Goal: Task Accomplishment & Management: Manage account settings

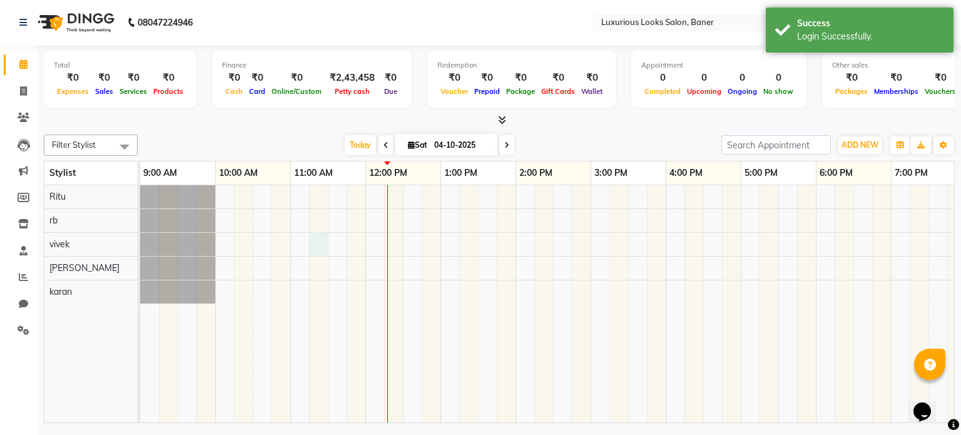
click at [319, 247] on div at bounding box center [666, 304] width 1052 height 238
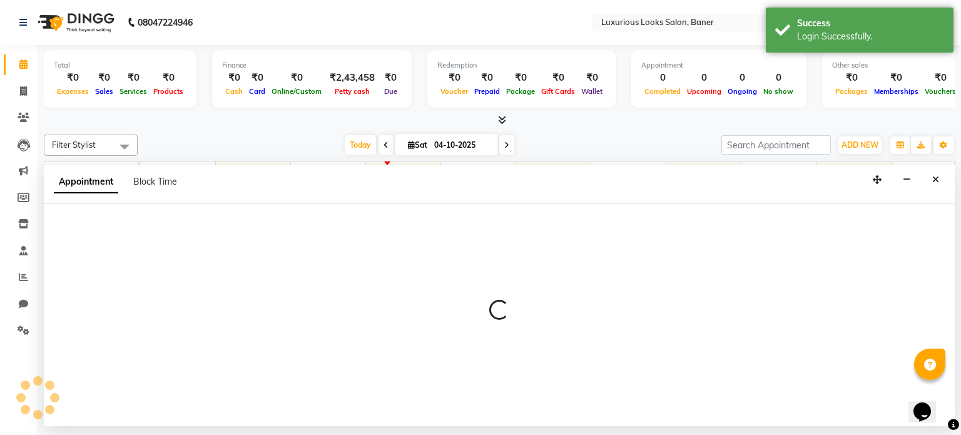
select select "83130"
select select "675"
select select "tentative"
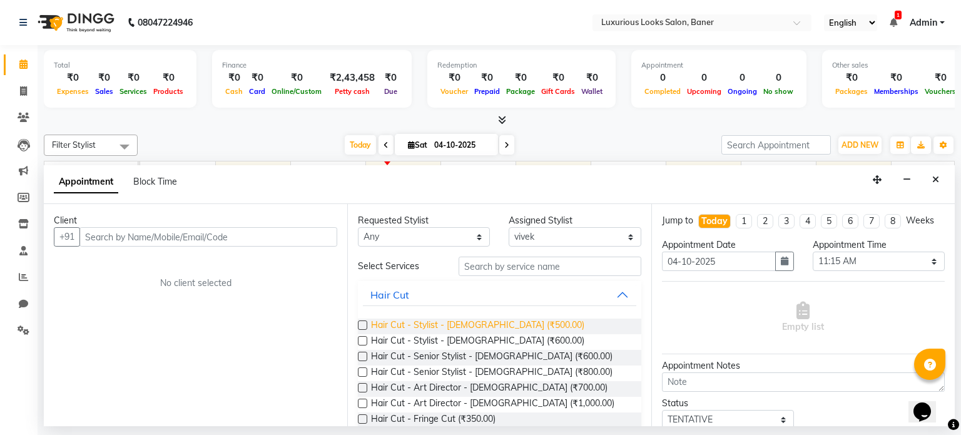
click at [458, 327] on span "Hair Cut - Stylist - Male (₹500.00)" at bounding box center [477, 327] width 213 height 16
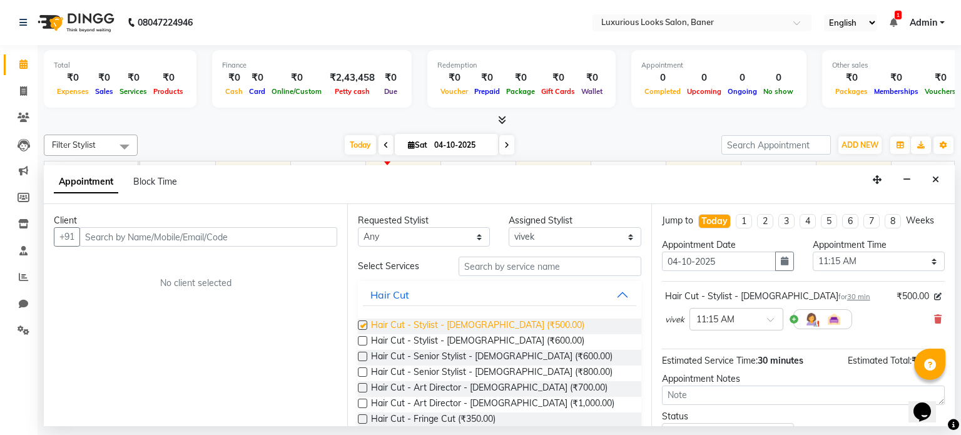
checkbox input "false"
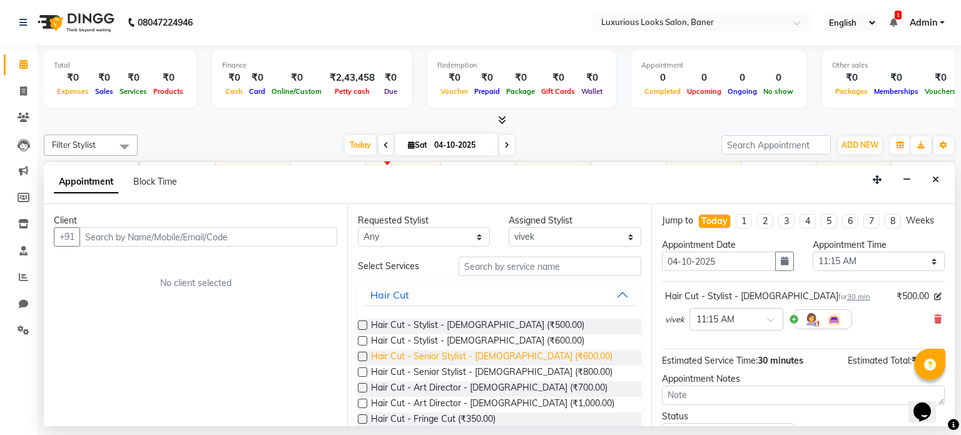
scroll to position [188, 0]
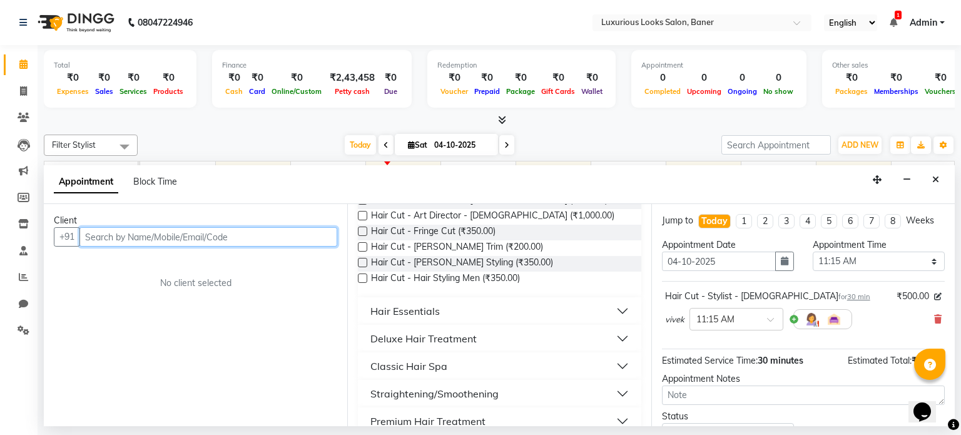
click at [282, 230] on input "text" at bounding box center [208, 236] width 258 height 19
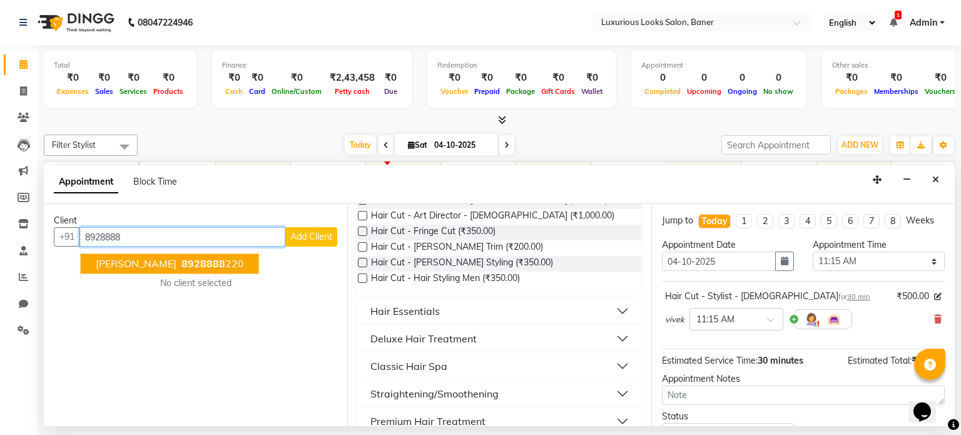
click at [158, 270] on button "arun chudhary 8928888 220" at bounding box center [170, 264] width 178 height 20
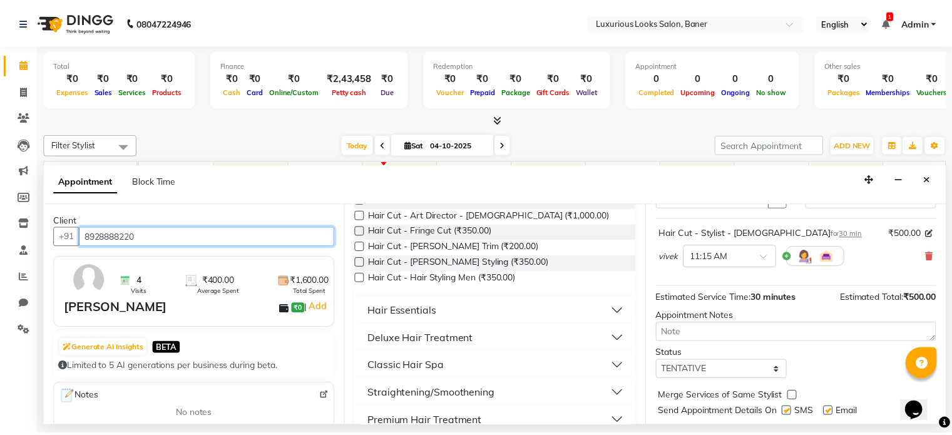
scroll to position [95, 0]
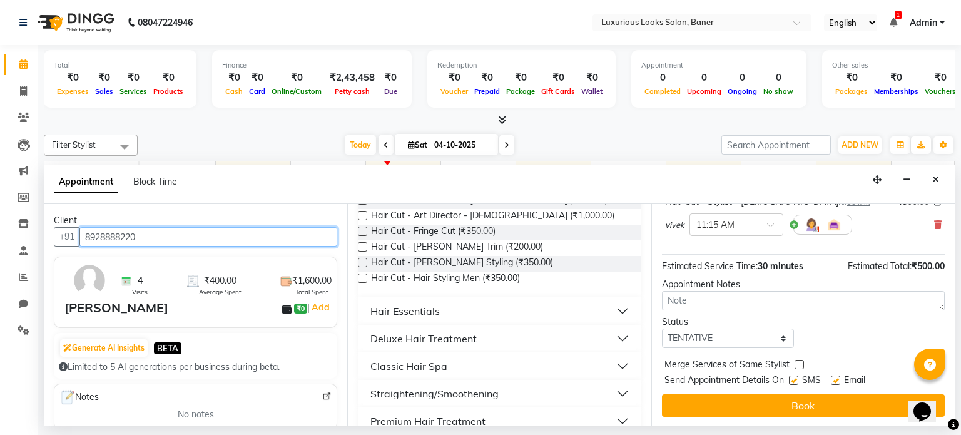
type input "8928888220"
click at [792, 377] on label at bounding box center [793, 380] width 9 height 9
click at [792, 377] on input "checkbox" at bounding box center [793, 381] width 8 height 8
checkbox input "false"
click at [836, 377] on label at bounding box center [835, 380] width 9 height 9
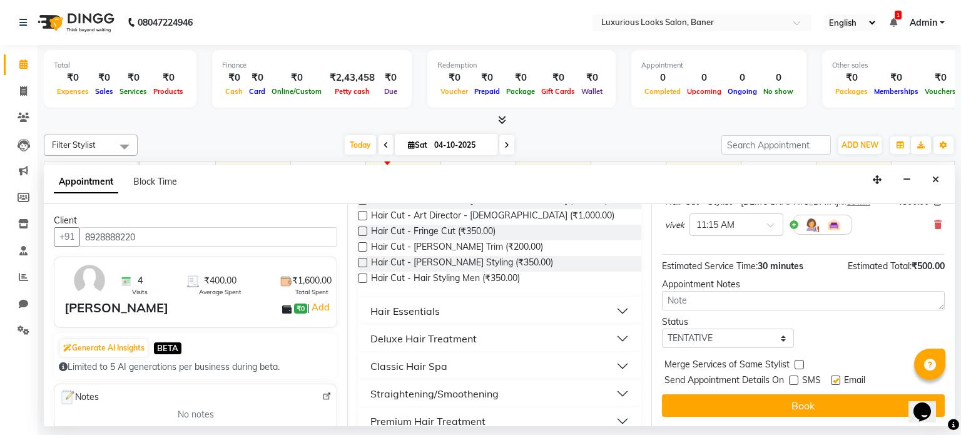
click at [836, 377] on input "checkbox" at bounding box center [835, 381] width 8 height 8
checkbox input "false"
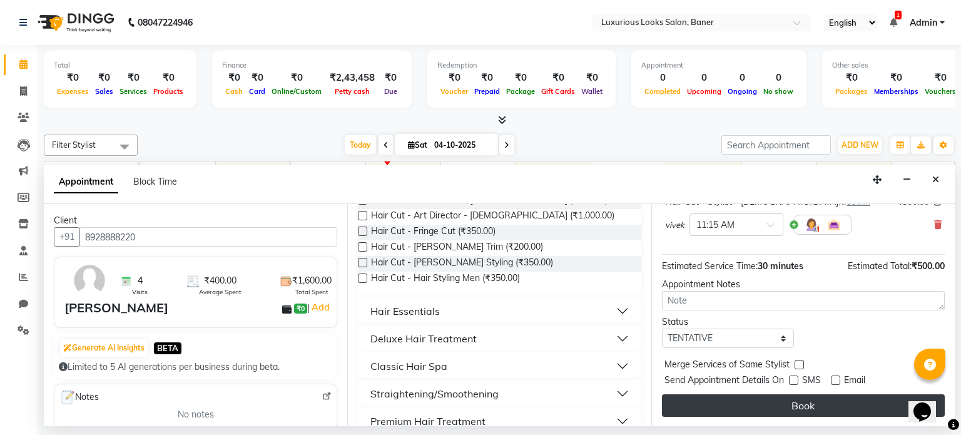
click at [835, 401] on button "Book" at bounding box center [803, 405] width 283 height 23
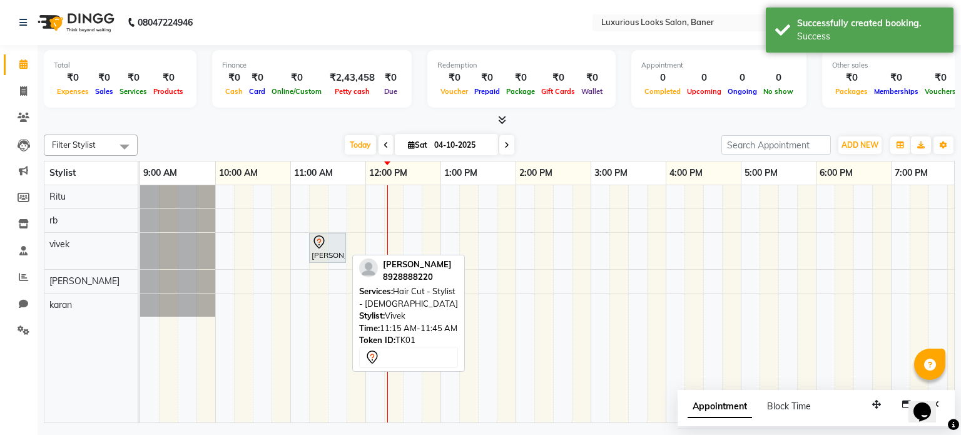
click at [340, 243] on div at bounding box center [328, 242] width 32 height 15
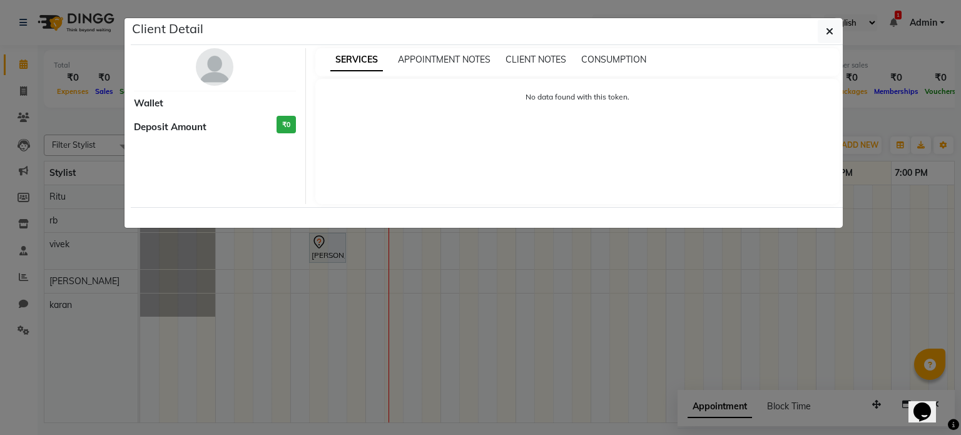
click at [242, 316] on ngb-modal-window "Client Detail Wallet Deposit Amount ₹0 SERVICES APPOINTMENT NOTES CLIENT NOTES …" at bounding box center [480, 217] width 961 height 435
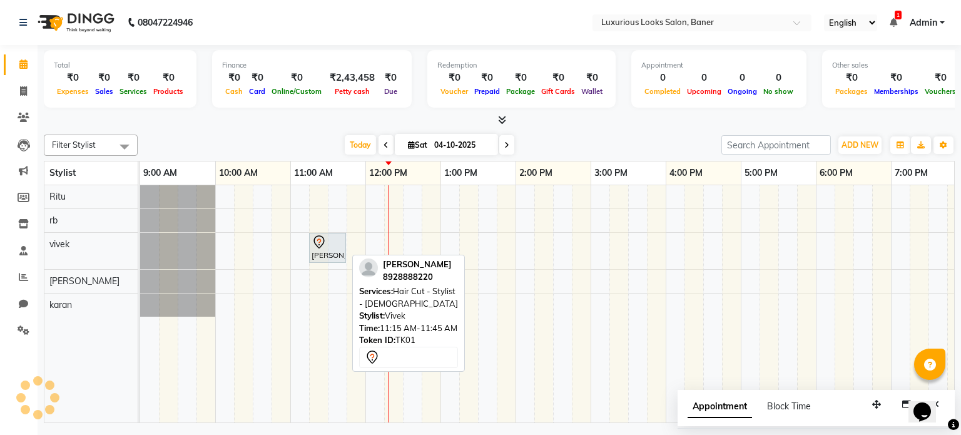
click at [337, 243] on div at bounding box center [328, 242] width 32 height 15
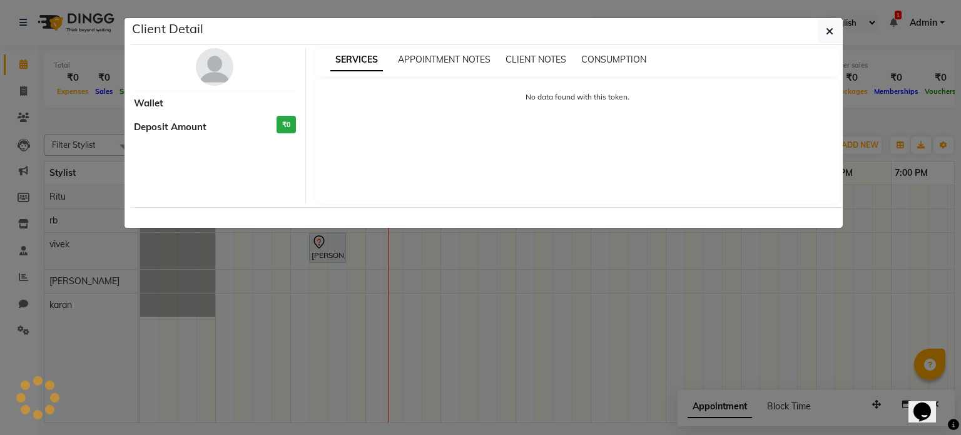
click at [337, 243] on ngb-modal-window "Client Detail Wallet Deposit Amount ₹0 SERVICES APPOINTMENT NOTES CLIENT NOTES …" at bounding box center [480, 217] width 961 height 435
select select "7"
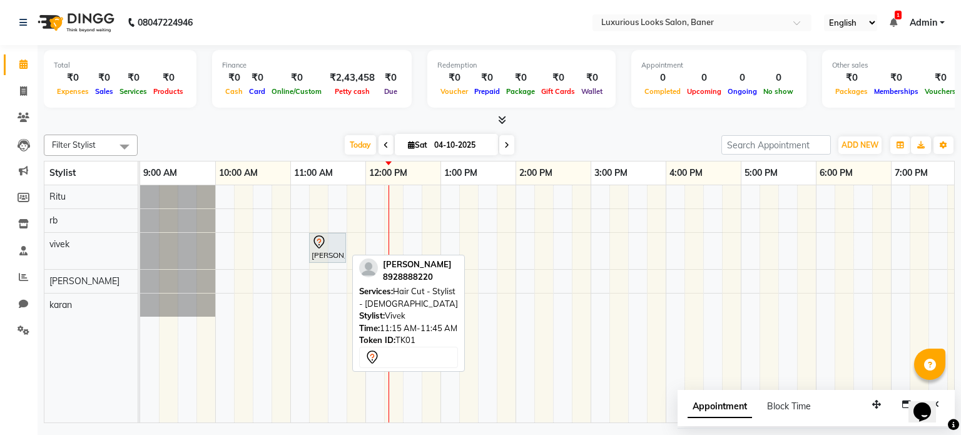
click at [335, 250] on div "[PERSON_NAME], TK01, 11:15 AM-11:45 AM, Hair Cut - Stylist - [DEMOGRAPHIC_DATA]" at bounding box center [327, 248] width 34 height 26
select select "7"
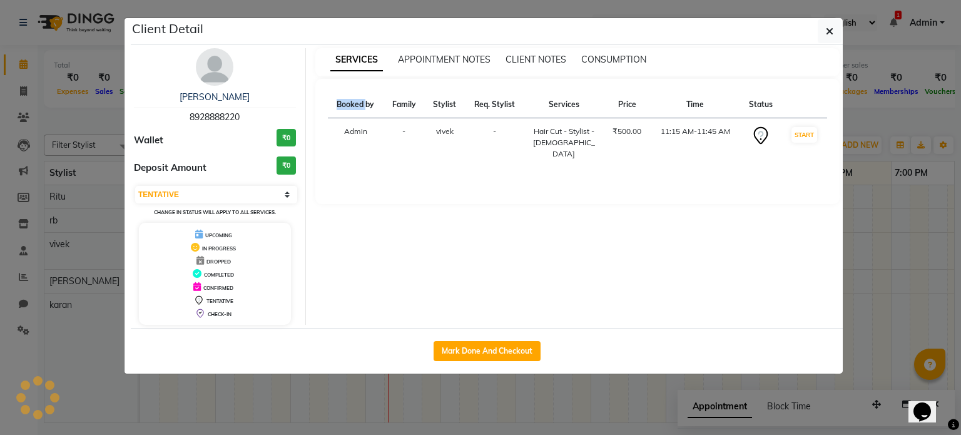
click at [335, 250] on div "SERVICES APPOINTMENT NOTES CLIENT NOTES CONSUMPTION Booked by Family Stylist Re…" at bounding box center [578, 186] width 544 height 277
click at [501, 346] on button "Mark Done And Checkout" at bounding box center [487, 351] width 107 height 20
select select "7573"
select select "service"
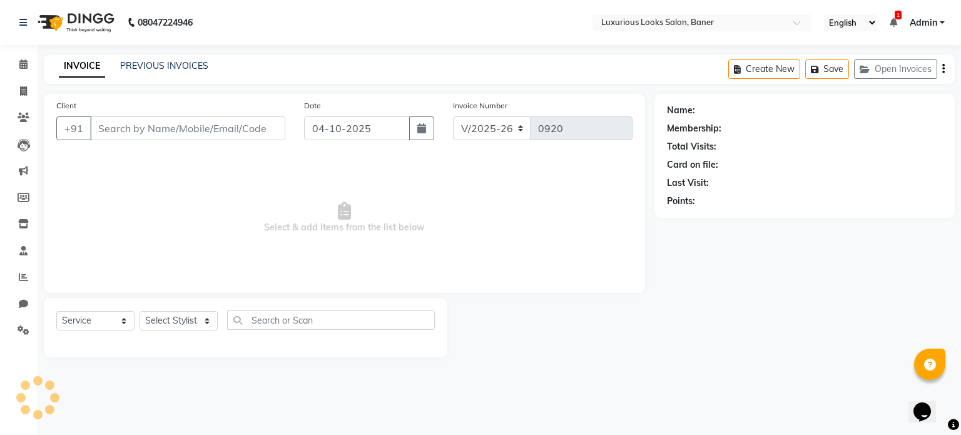
type input "8928888220"
select select "83130"
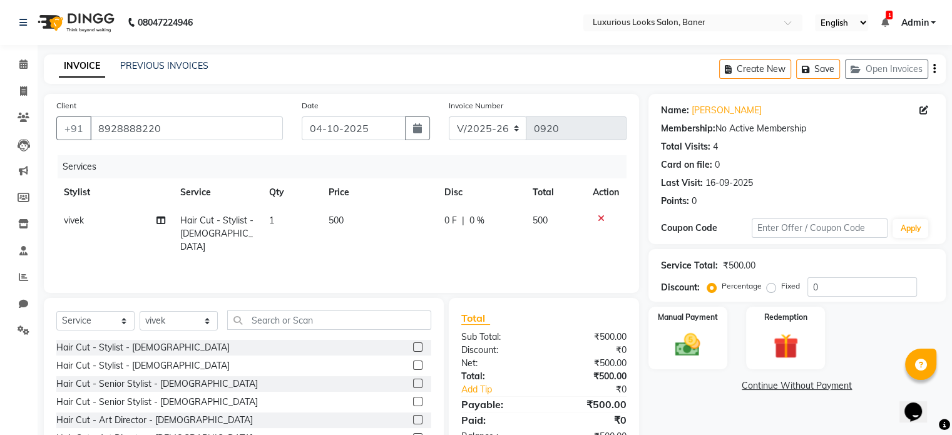
click at [479, 220] on span "0 %" at bounding box center [476, 220] width 15 height 13
select select "83130"
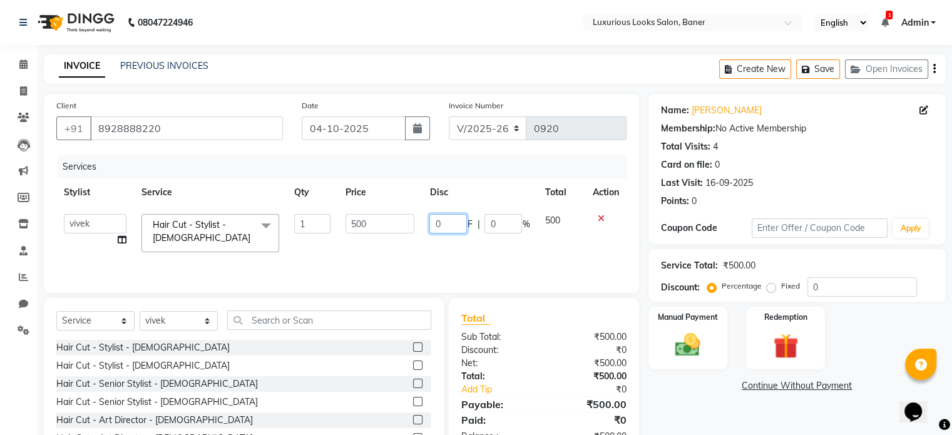
click at [457, 223] on input "0" at bounding box center [448, 223] width 38 height 19
type input "100"
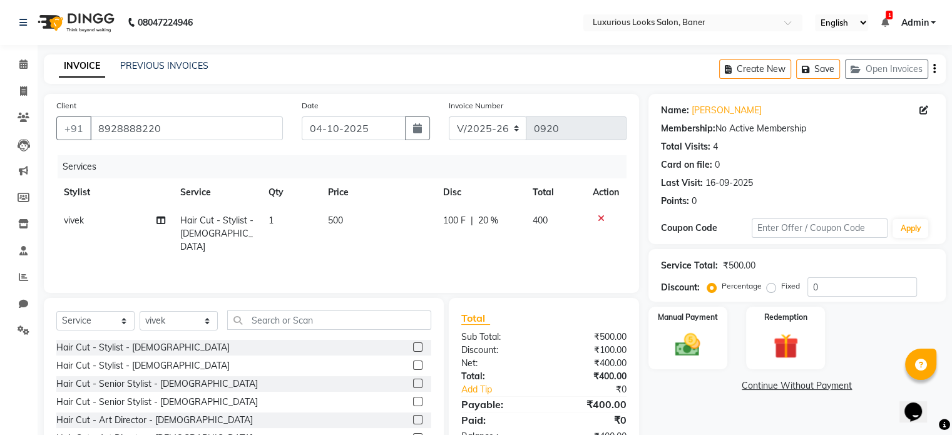
click at [563, 218] on td "400" at bounding box center [555, 234] width 60 height 54
select select "83130"
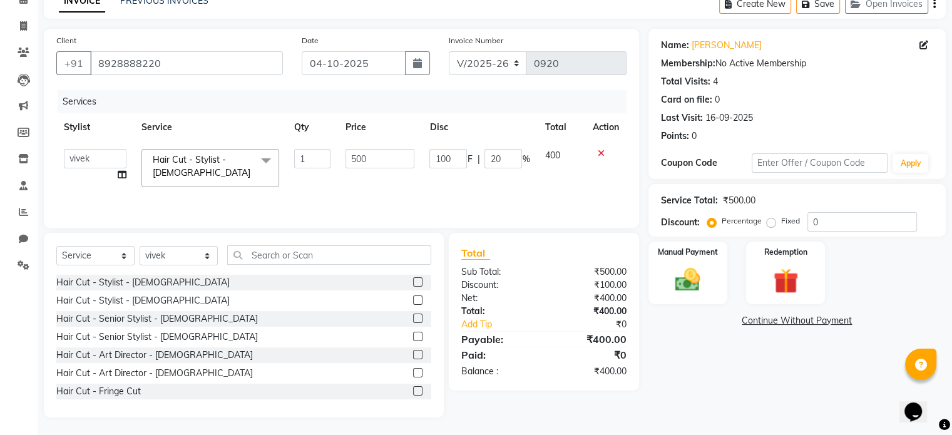
scroll to position [66, 0]
click at [683, 272] on img at bounding box center [688, 279] width 42 height 30
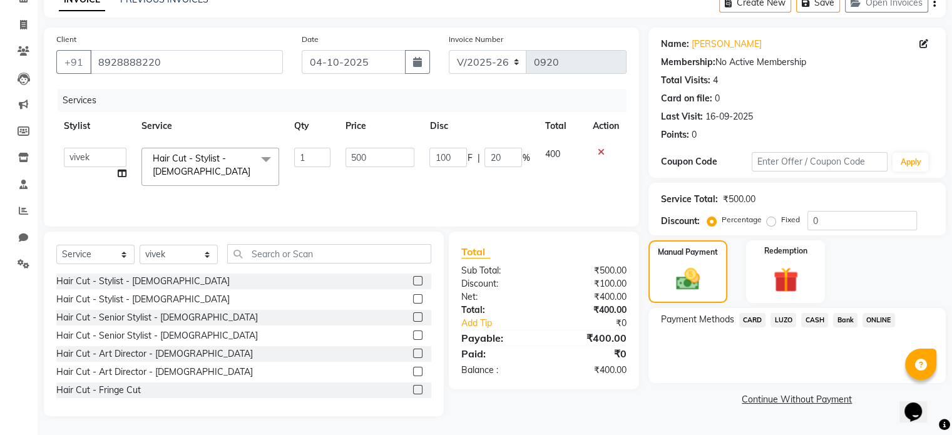
click at [874, 317] on span "ONLINE" at bounding box center [878, 320] width 33 height 14
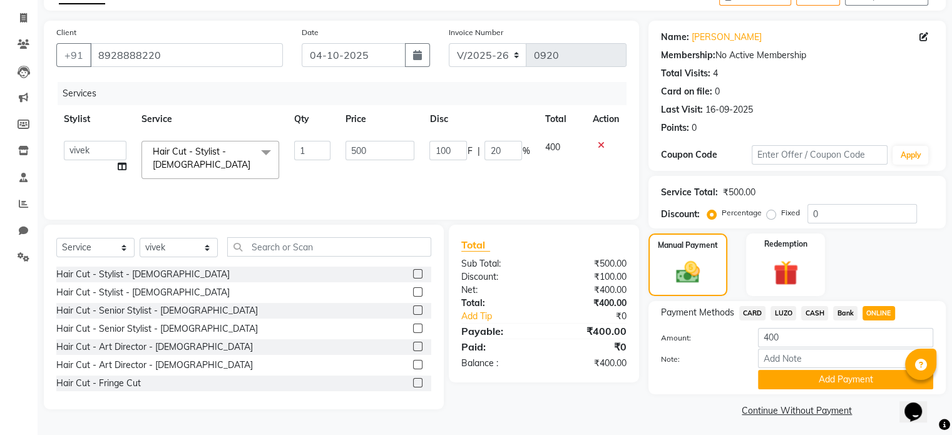
scroll to position [78, 0]
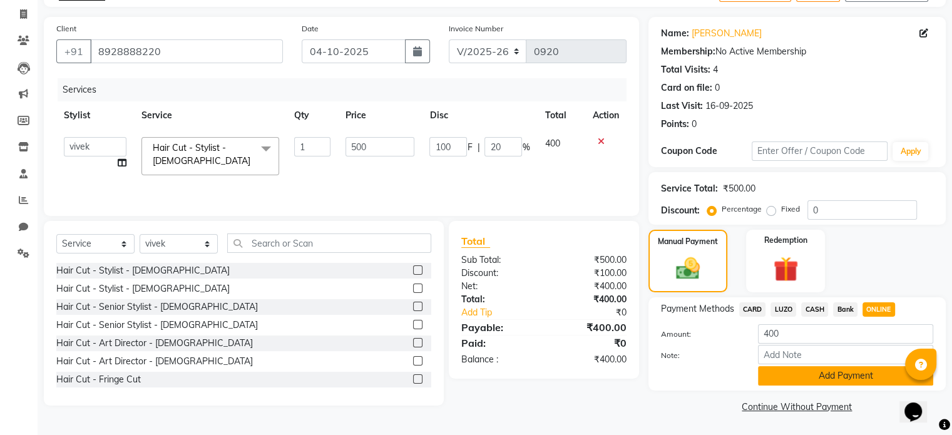
click at [839, 384] on button "Add Payment" at bounding box center [845, 375] width 175 height 19
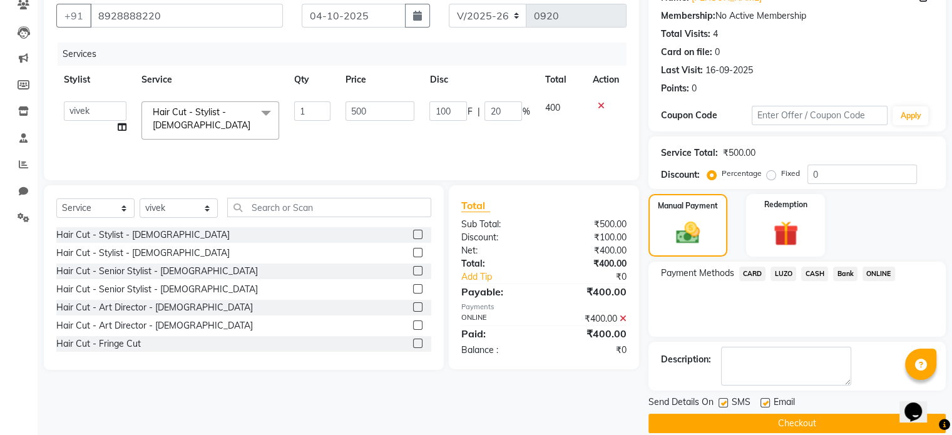
scroll to position [128, 0]
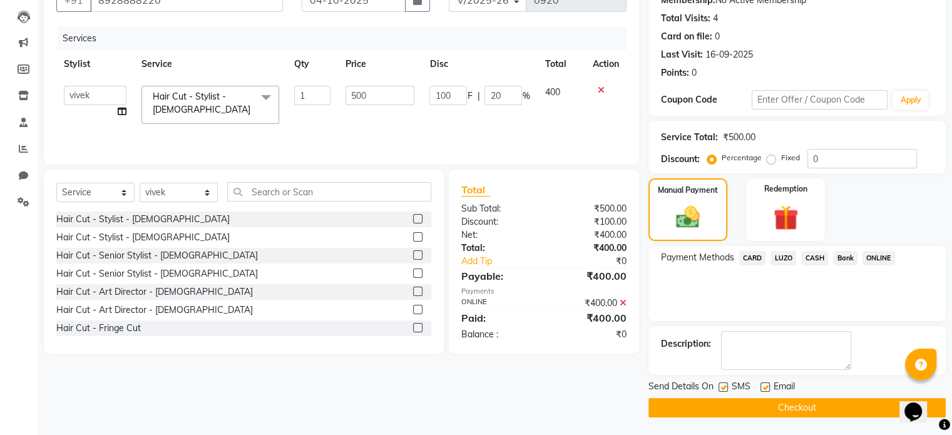
click at [721, 386] on label at bounding box center [723, 386] width 9 height 9
click at [721, 386] on input "checkbox" at bounding box center [723, 388] width 8 height 8
checkbox input "false"
click at [762, 389] on label at bounding box center [764, 386] width 9 height 9
click at [762, 389] on input "checkbox" at bounding box center [764, 388] width 8 height 8
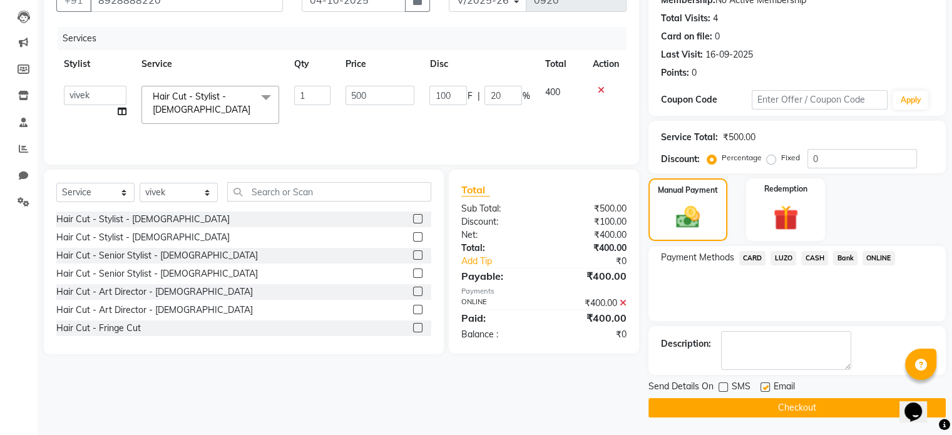
checkbox input "false"
click at [775, 409] on button "Checkout" at bounding box center [796, 407] width 297 height 19
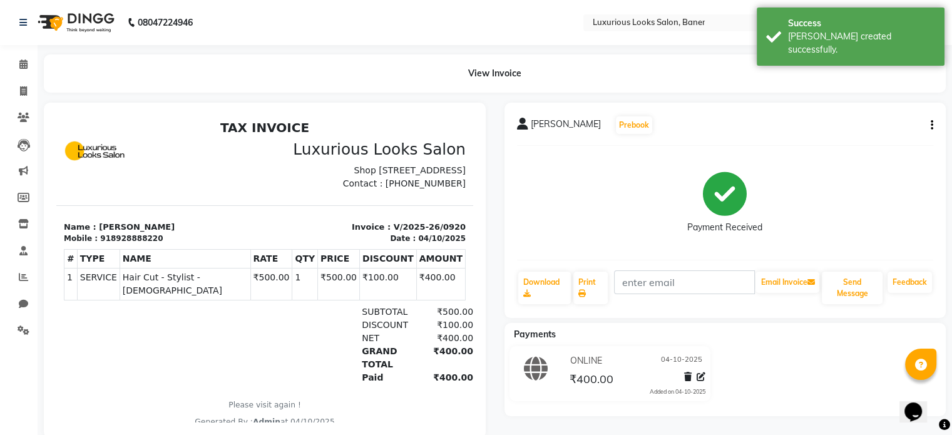
select select "service"
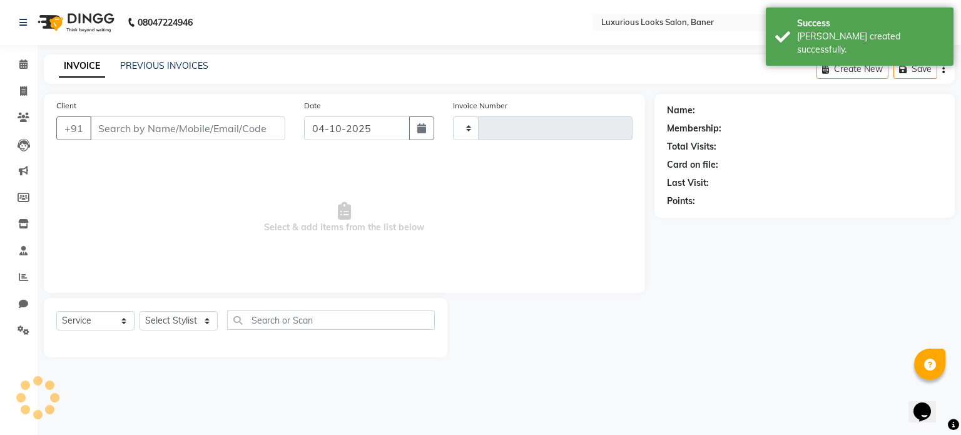
type input "0921"
select select "7573"
type input "8928888220"
select select "83130"
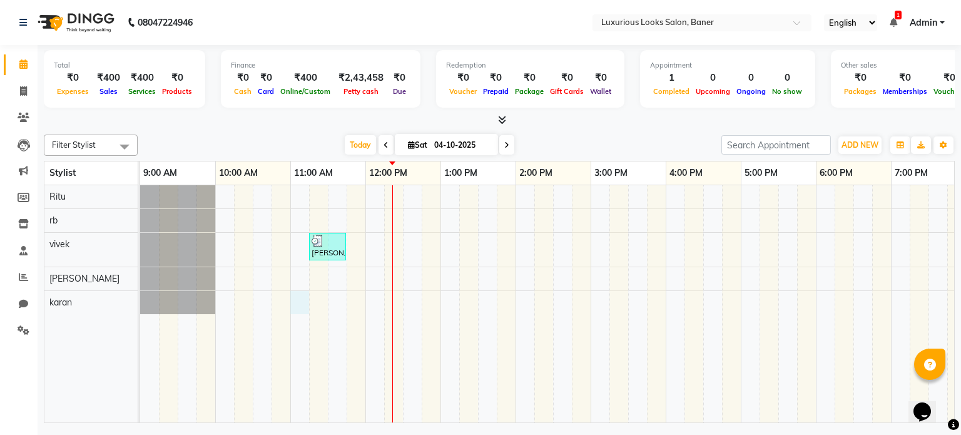
click at [298, 300] on div "[PERSON_NAME], TK01, 11:15 AM-11:45 AM, Hair Cut - Stylist - [DEMOGRAPHIC_DATA]" at bounding box center [666, 304] width 1052 height 238
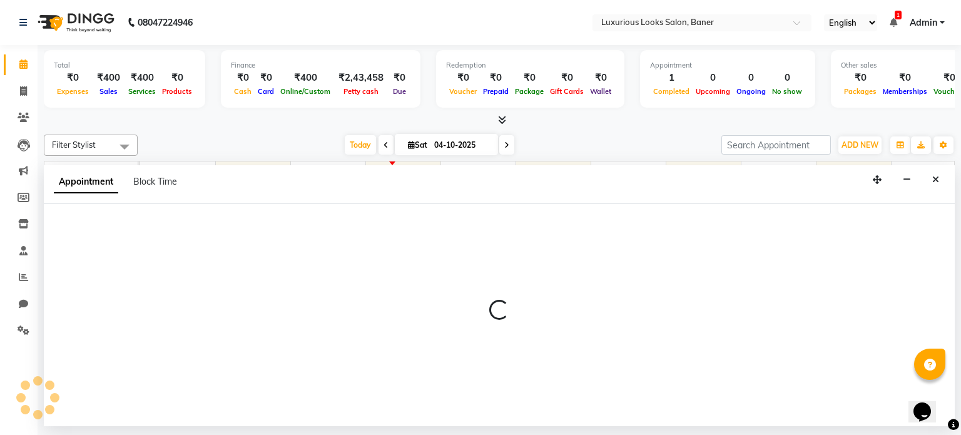
select select "93453"
select select "660"
select select "tentative"
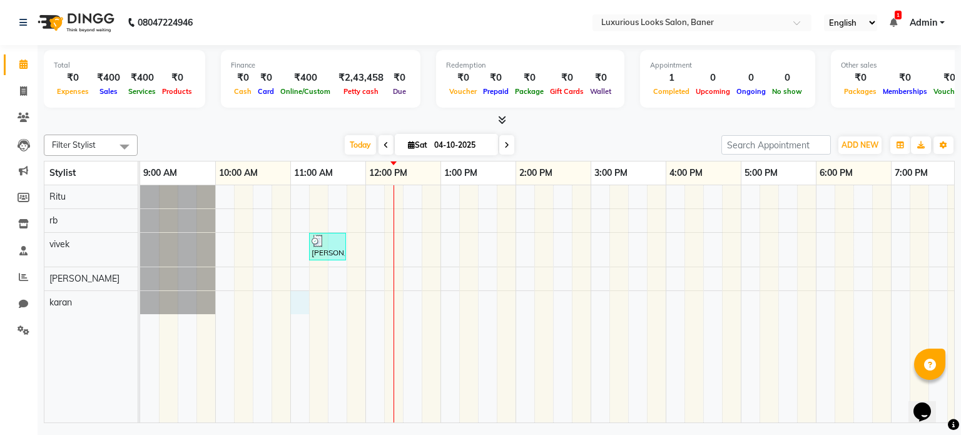
click at [295, 300] on div "[PERSON_NAME], TK01, 11:15 AM-11:45 AM, Hair Cut - Stylist - [DEMOGRAPHIC_DATA]" at bounding box center [666, 304] width 1052 height 238
select select "93453"
select select "tentative"
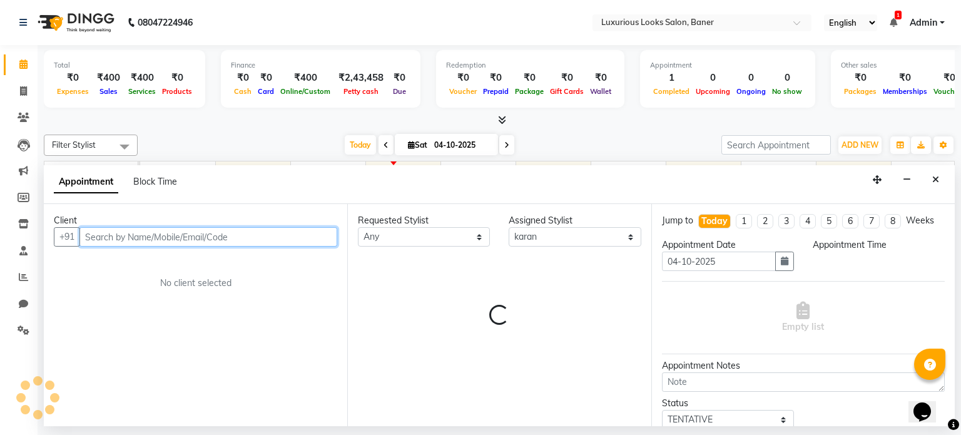
select select "660"
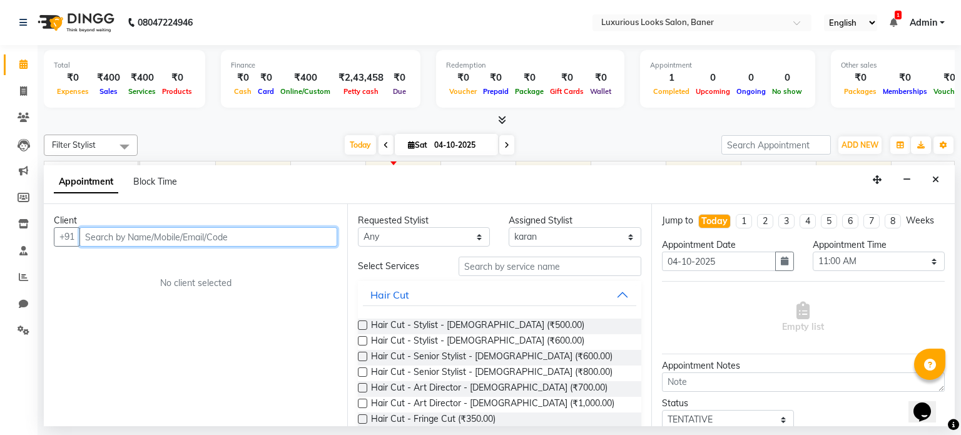
click at [207, 237] on input "text" at bounding box center [208, 236] width 258 height 19
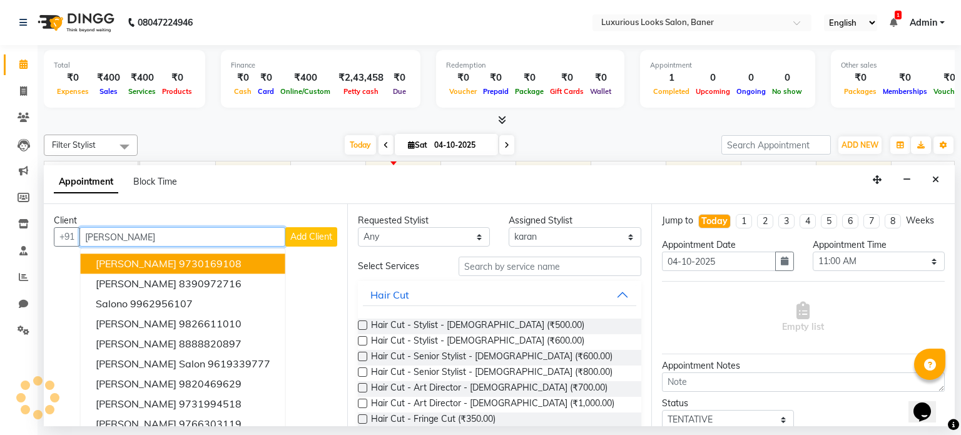
type input "salon"
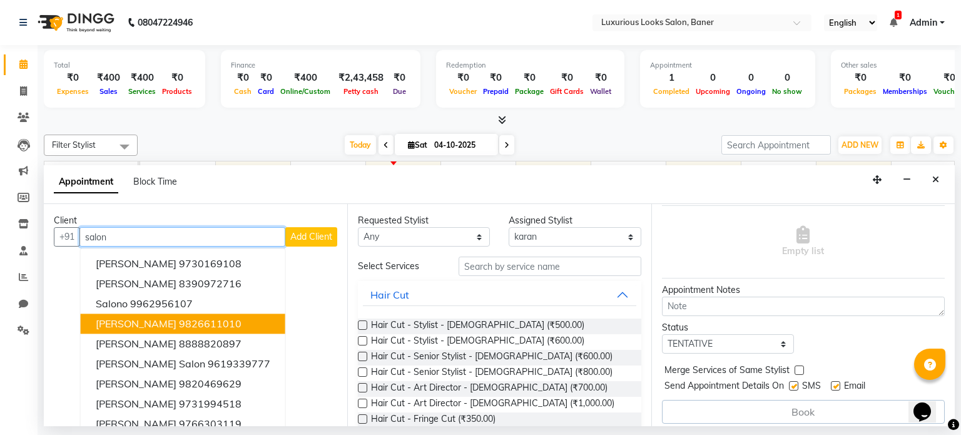
scroll to position [81, 0]
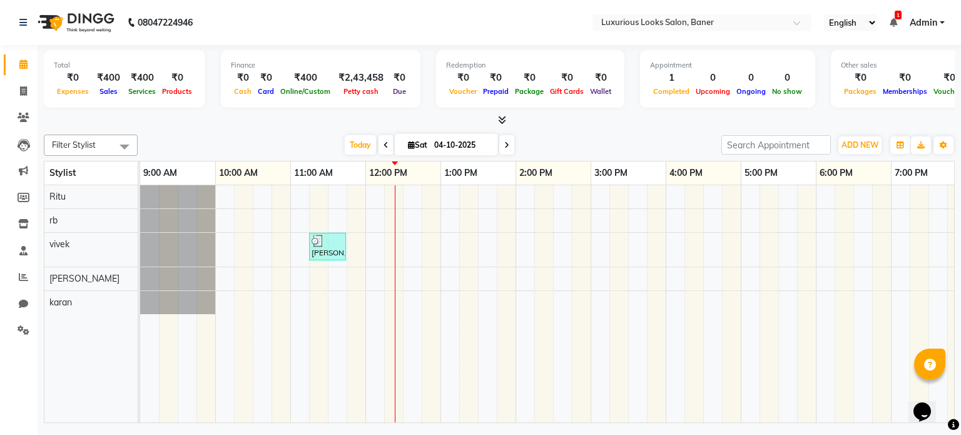
click at [387, 150] on span at bounding box center [386, 144] width 15 height 19
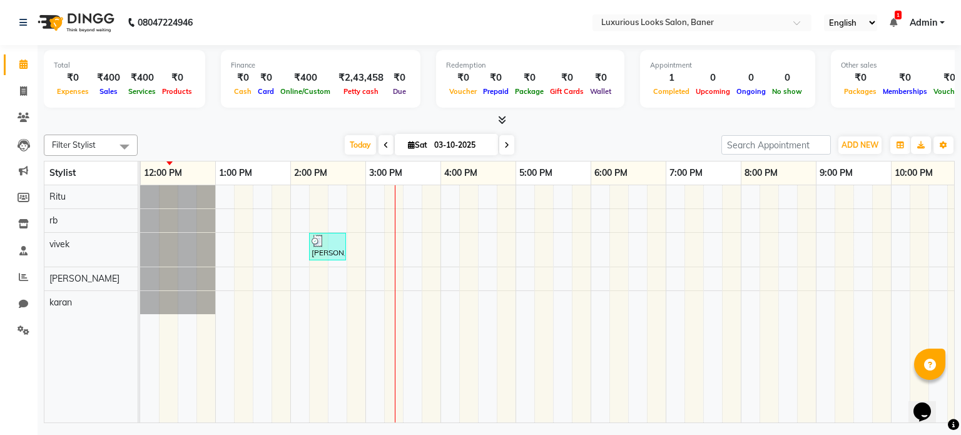
scroll to position [0, 225]
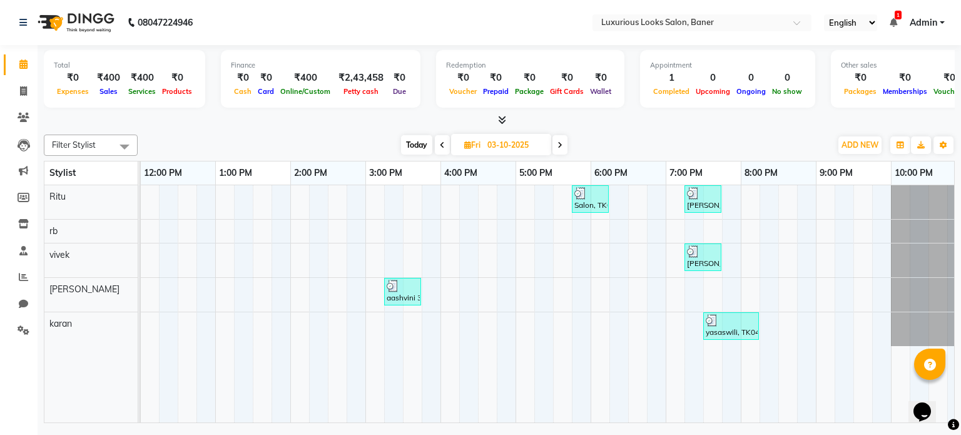
click at [442, 150] on span at bounding box center [442, 144] width 15 height 19
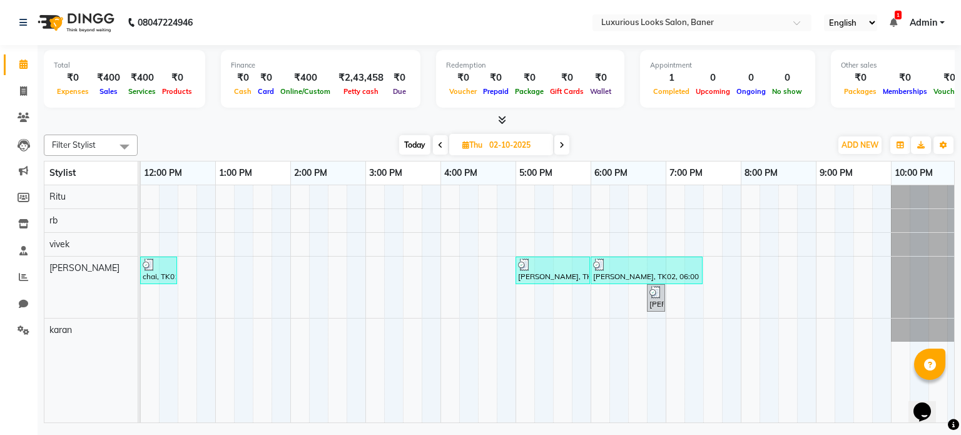
click at [441, 152] on span at bounding box center [440, 144] width 15 height 19
type input "01-10-2025"
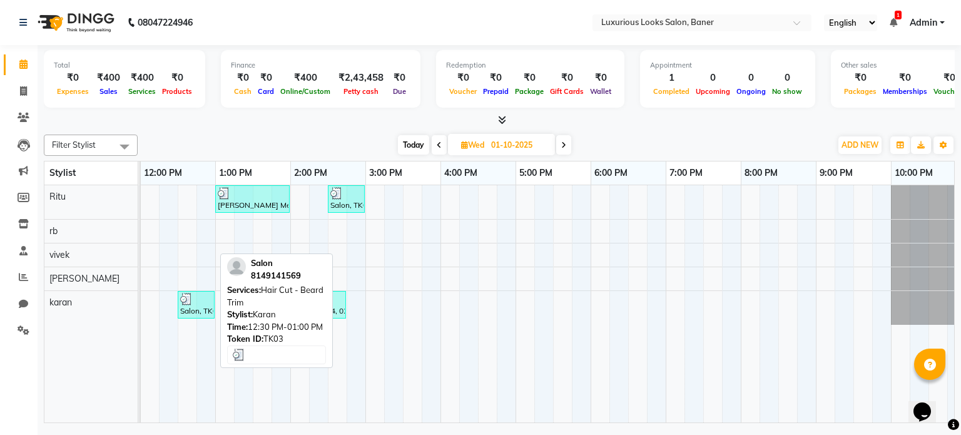
click at [195, 312] on div "Salon, TK03, 12:30 PM-01:00 PM, Hair Cut - Beard Trim" at bounding box center [196, 305] width 34 height 24
select select "3"
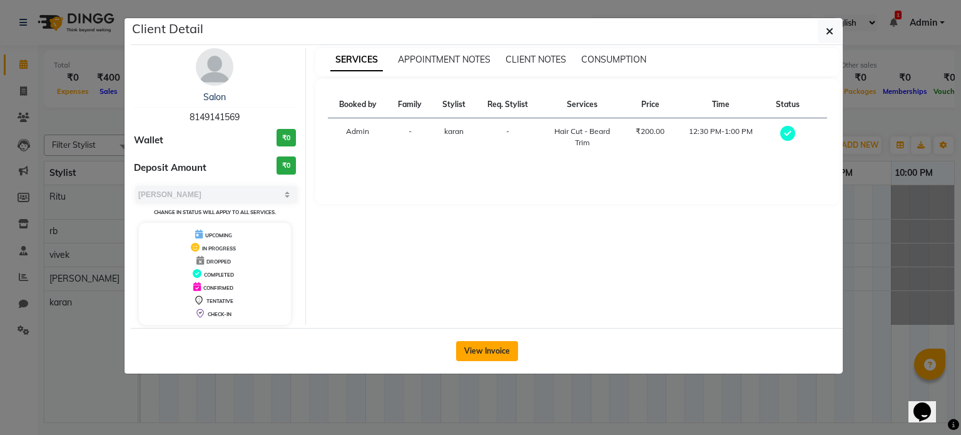
click at [491, 357] on button "View Invoice" at bounding box center [487, 351] width 62 height 20
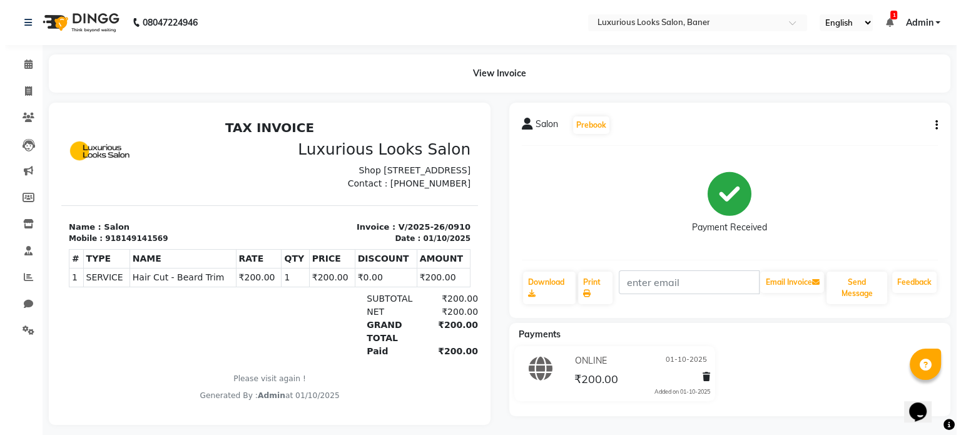
scroll to position [10, 0]
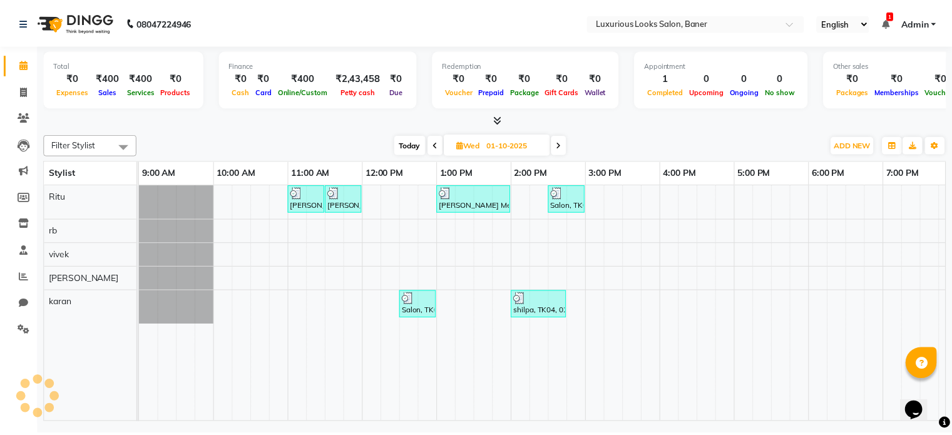
scroll to position [0, 225]
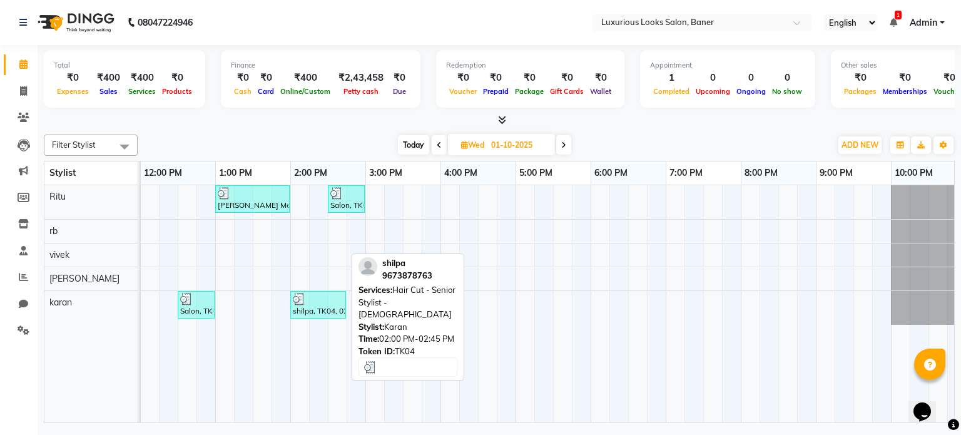
click at [310, 312] on div "shilpa, TK04, 02:00 PM-02:45 PM, Hair Cut - Senior Stylist - Female" at bounding box center [318, 305] width 53 height 24
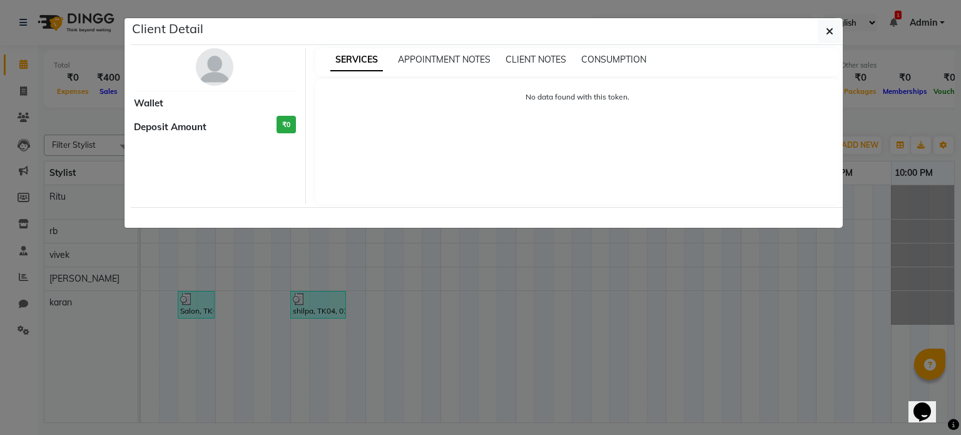
select select "3"
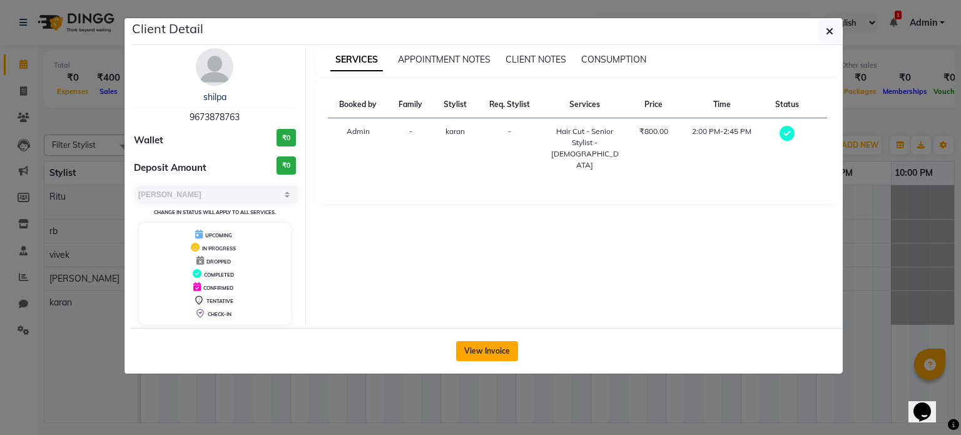
click at [466, 352] on button "View Invoice" at bounding box center [487, 351] width 62 height 20
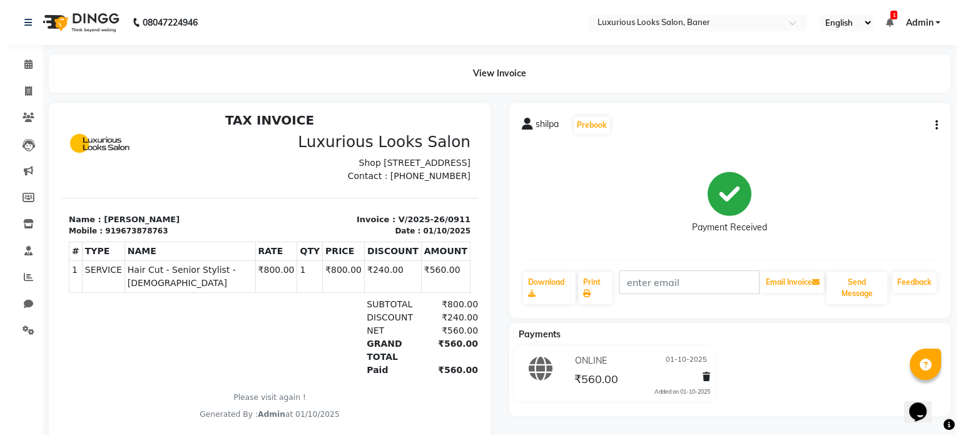
scroll to position [10, 0]
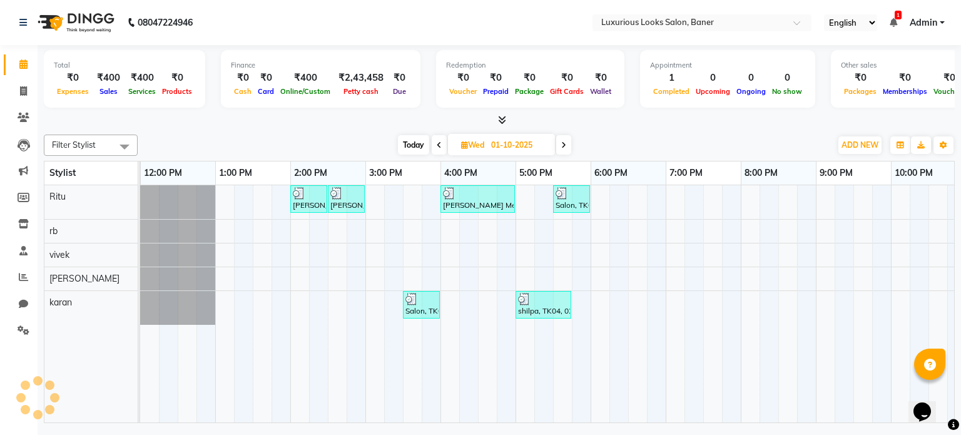
scroll to position [0, 225]
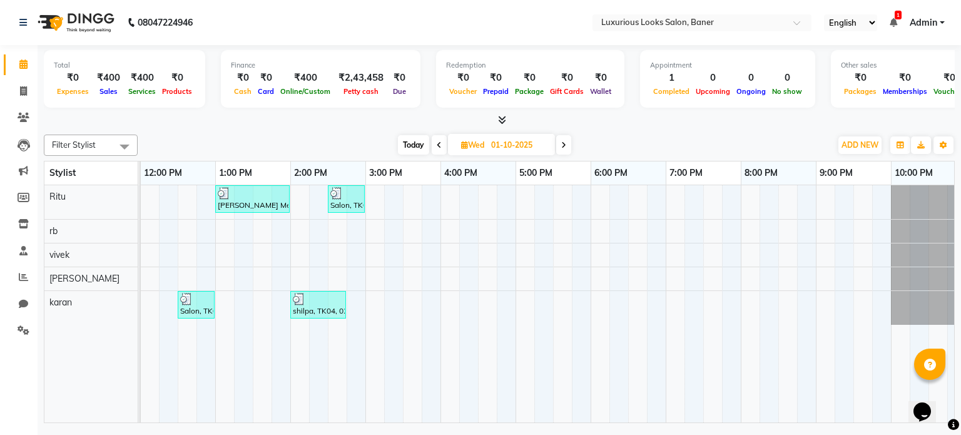
click at [565, 145] on icon at bounding box center [563, 145] width 5 height 8
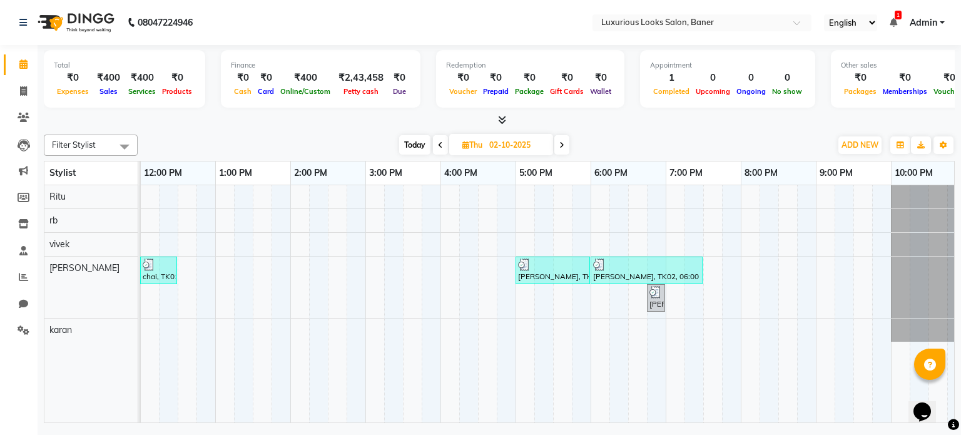
click at [559, 145] on span at bounding box center [562, 144] width 15 height 19
type input "03-10-2025"
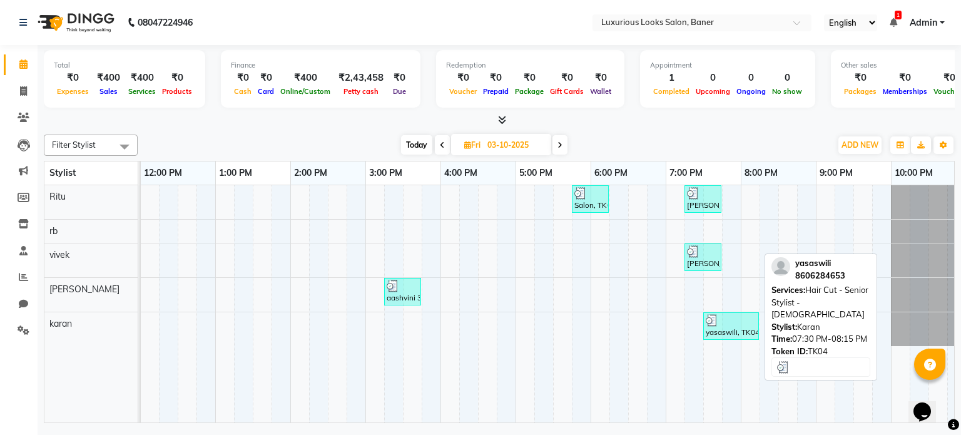
click at [715, 327] on div "yasaswili, TK04, 07:30 PM-08:15 PM, Hair Cut - Senior Stylist - [DEMOGRAPHIC_DA…" at bounding box center [731, 326] width 53 height 24
select select "3"
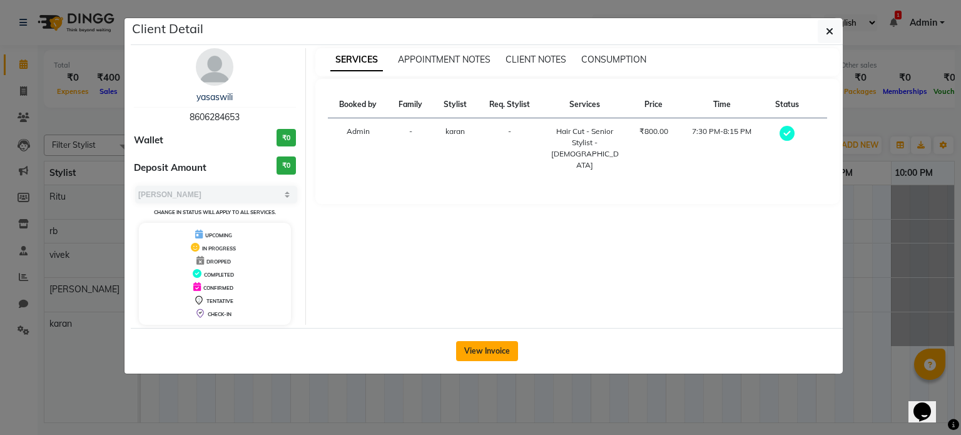
click at [482, 349] on button "View Invoice" at bounding box center [487, 351] width 62 height 20
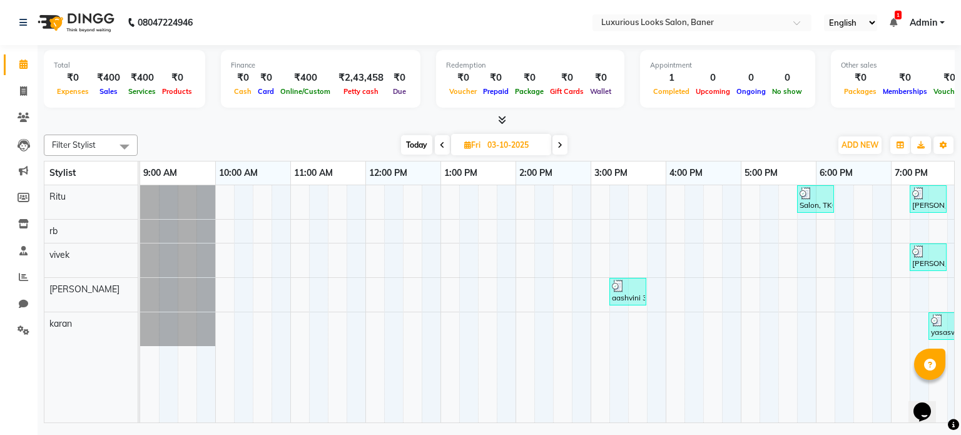
click at [556, 145] on span at bounding box center [560, 144] width 15 height 19
type input "04-10-2025"
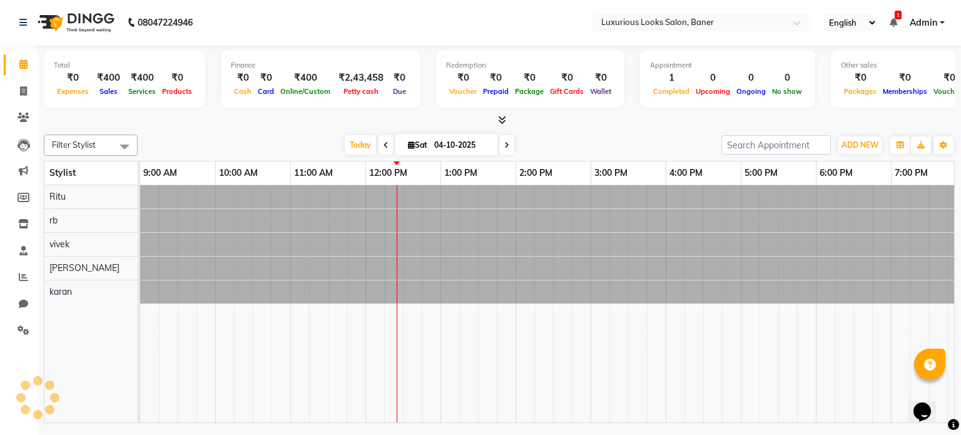
scroll to position [0, 225]
